Goal: Task Accomplishment & Management: Complete application form

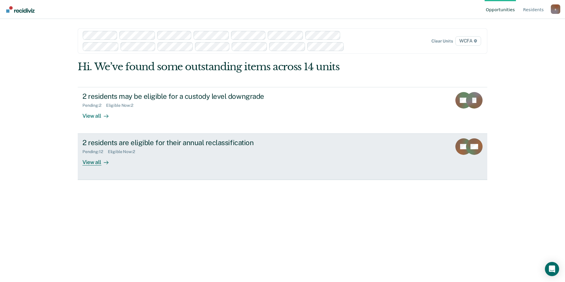
click at [93, 163] on div "View all" at bounding box center [98, 160] width 33 height 12
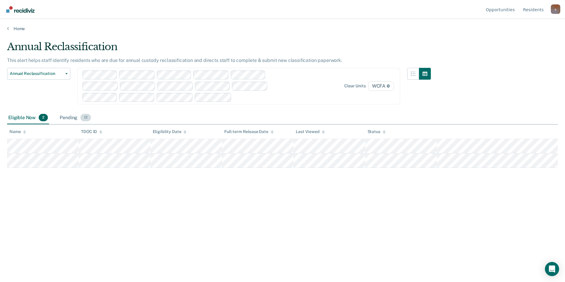
click at [66, 117] on div "Pending 12" at bounding box center [75, 118] width 34 height 13
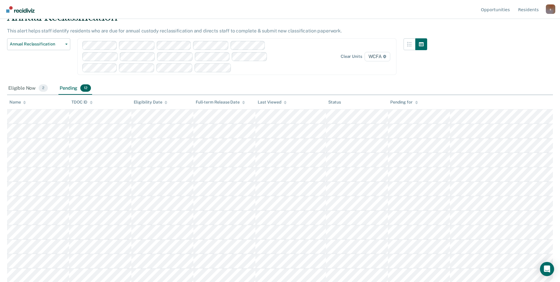
scroll to position [30, 0]
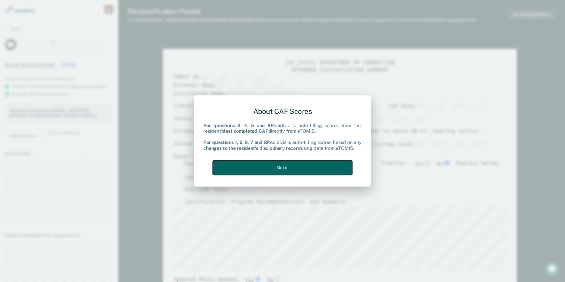
click at [287, 168] on button "Got it" at bounding box center [282, 168] width 139 height 14
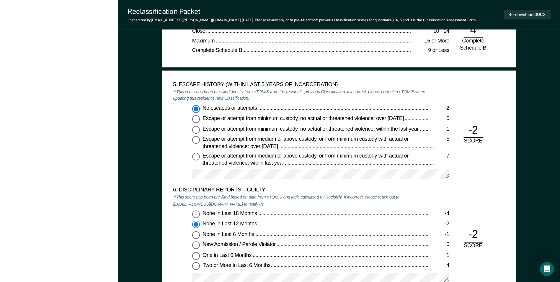
scroll to position [1034, 0]
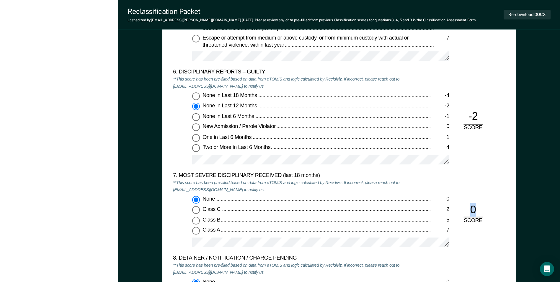
drag, startPoint x: 471, startPoint y: 209, endPoint x: 480, endPoint y: 209, distance: 9.2
click at [480, 209] on div "0" at bounding box center [473, 210] width 19 height 14
drag, startPoint x: 480, startPoint y: 209, endPoint x: 470, endPoint y: 213, distance: 10.5
click at [470, 213] on div "0" at bounding box center [473, 210] width 19 height 14
drag, startPoint x: 472, startPoint y: 210, endPoint x: 477, endPoint y: 210, distance: 5.3
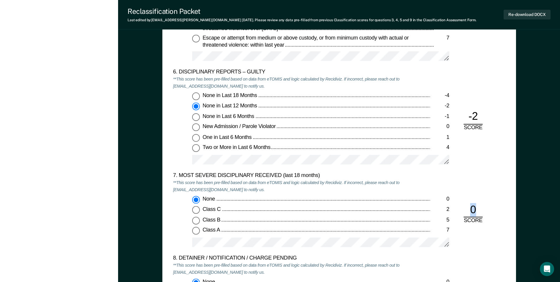
click at [477, 210] on div "0" at bounding box center [473, 210] width 19 height 14
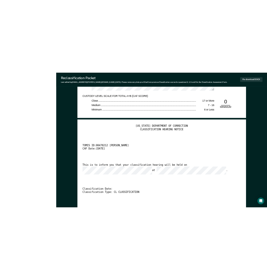
scroll to position [0, 0]
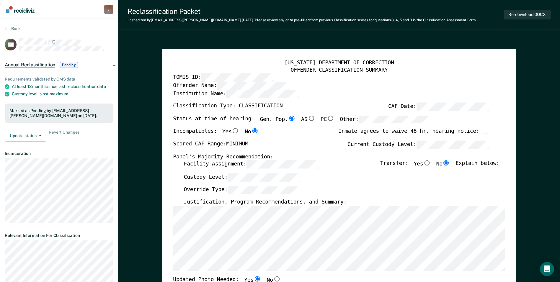
type textarea "x"
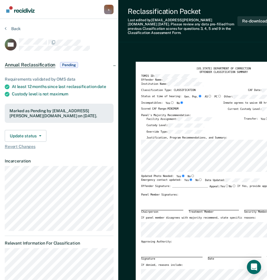
click at [69, 13] on nav "[EMAIL_ADDRESS][PERSON_NAME][DOMAIN_NAME] s Profile How it works Log Out" at bounding box center [59, 9] width 109 height 19
